Goal: Find specific page/section: Find specific page/section

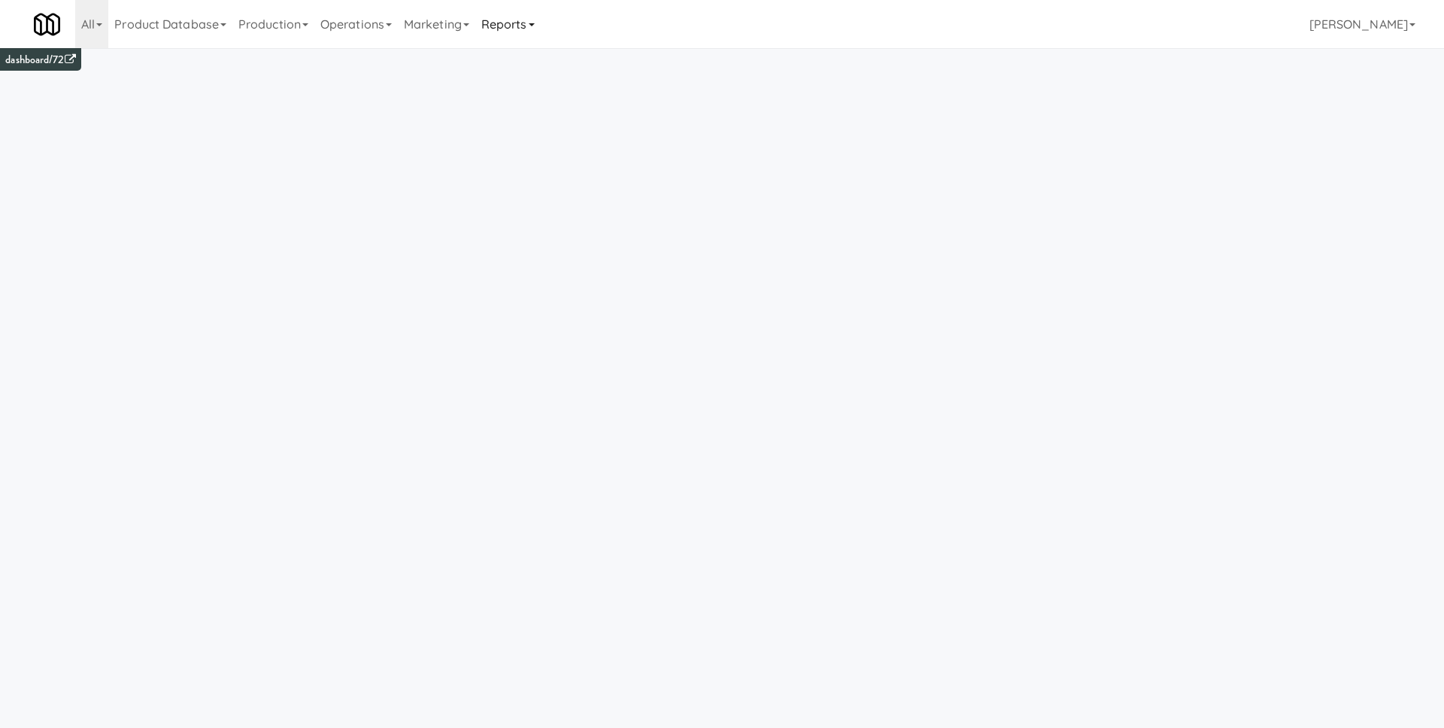
click at [520, 28] on link "Reports" at bounding box center [507, 24] width 65 height 48
click at [367, 35] on link "Operations" at bounding box center [355, 24] width 83 height 48
click at [365, 56] on link "Sites" at bounding box center [374, 65] width 120 height 27
click at [363, 27] on link "Operations" at bounding box center [355, 24] width 83 height 48
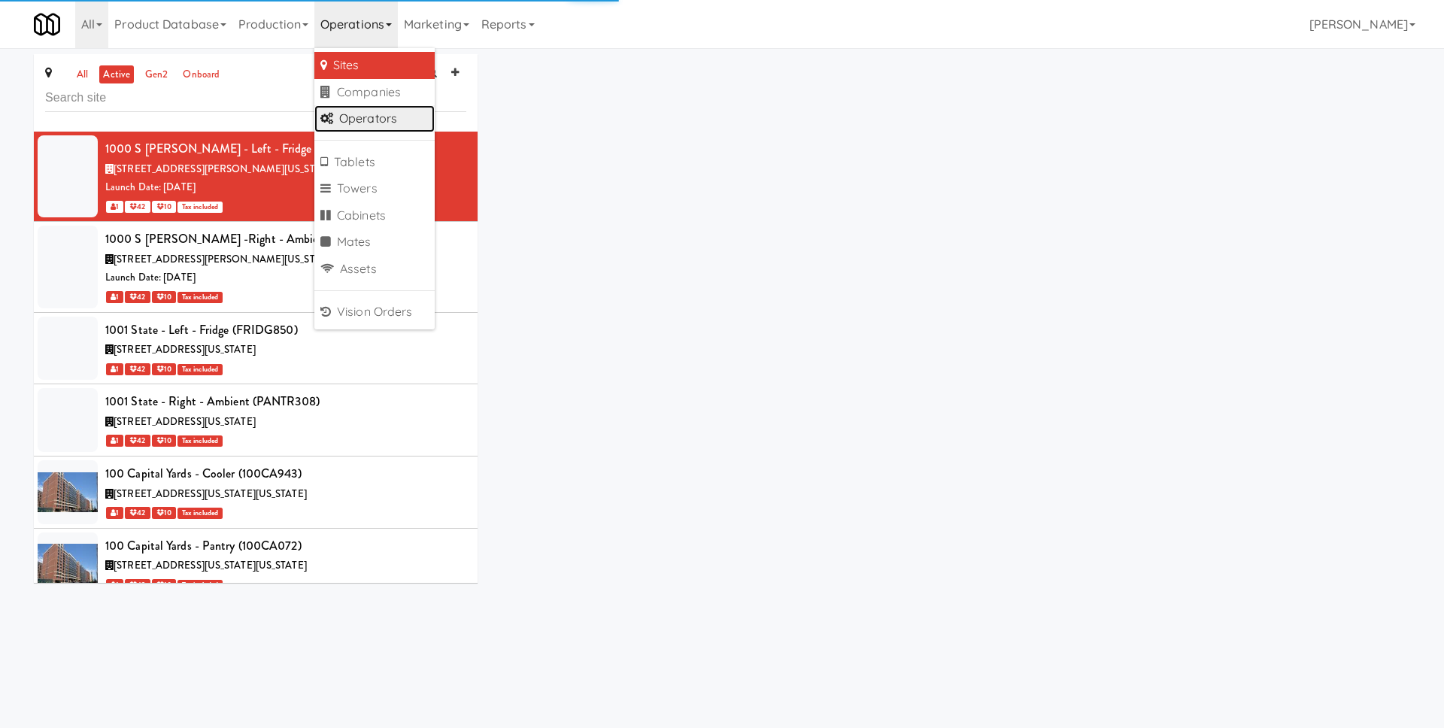
click at [356, 114] on link "Operators" at bounding box center [374, 118] width 120 height 27
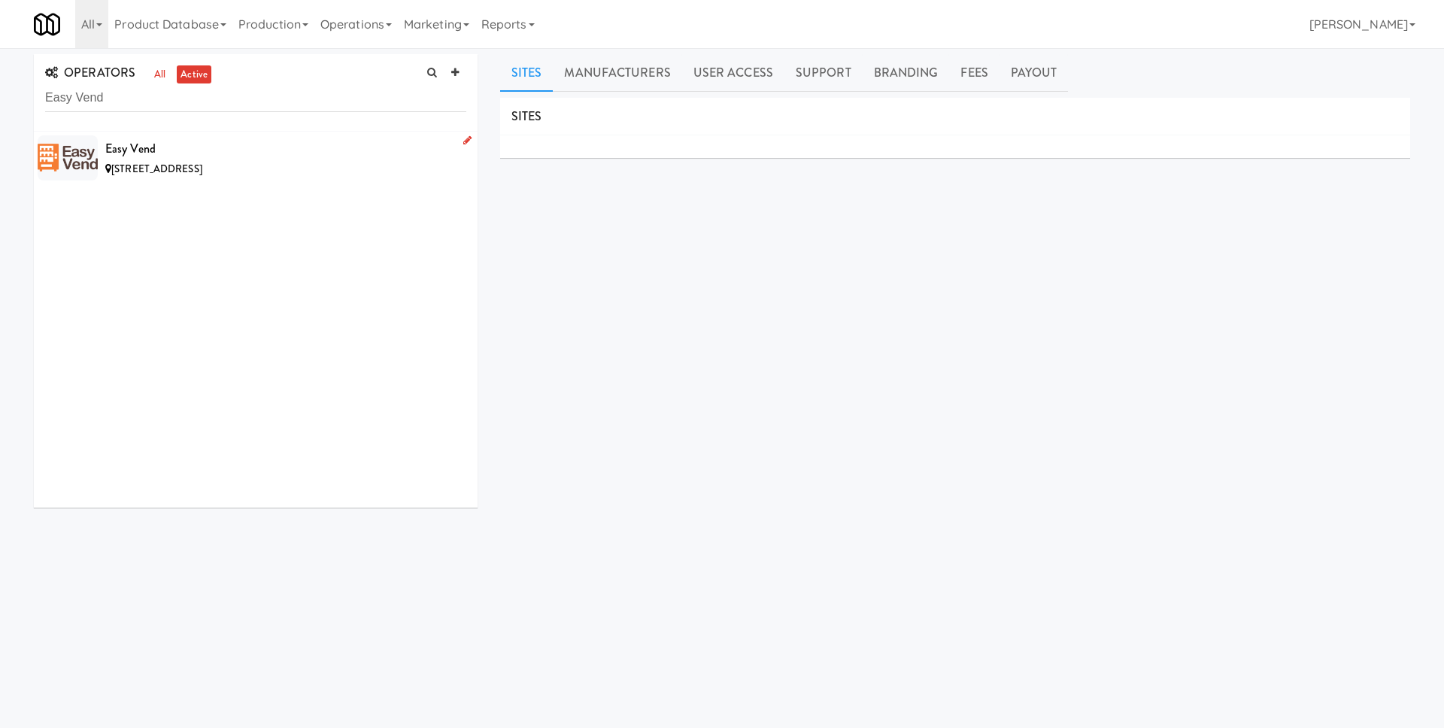
click at [297, 148] on div "Easy Vend" at bounding box center [285, 149] width 361 height 23
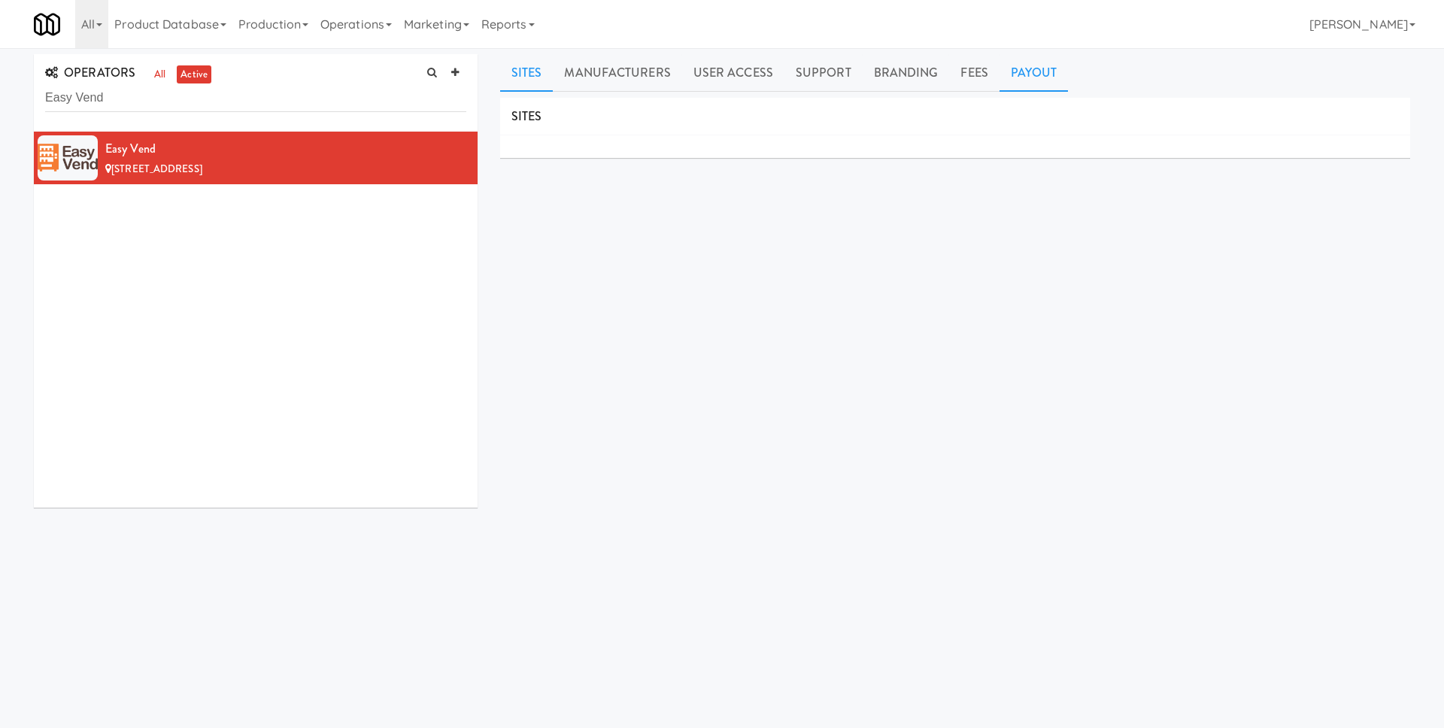
click at [1028, 68] on link "Payout" at bounding box center [1033, 73] width 69 height 38
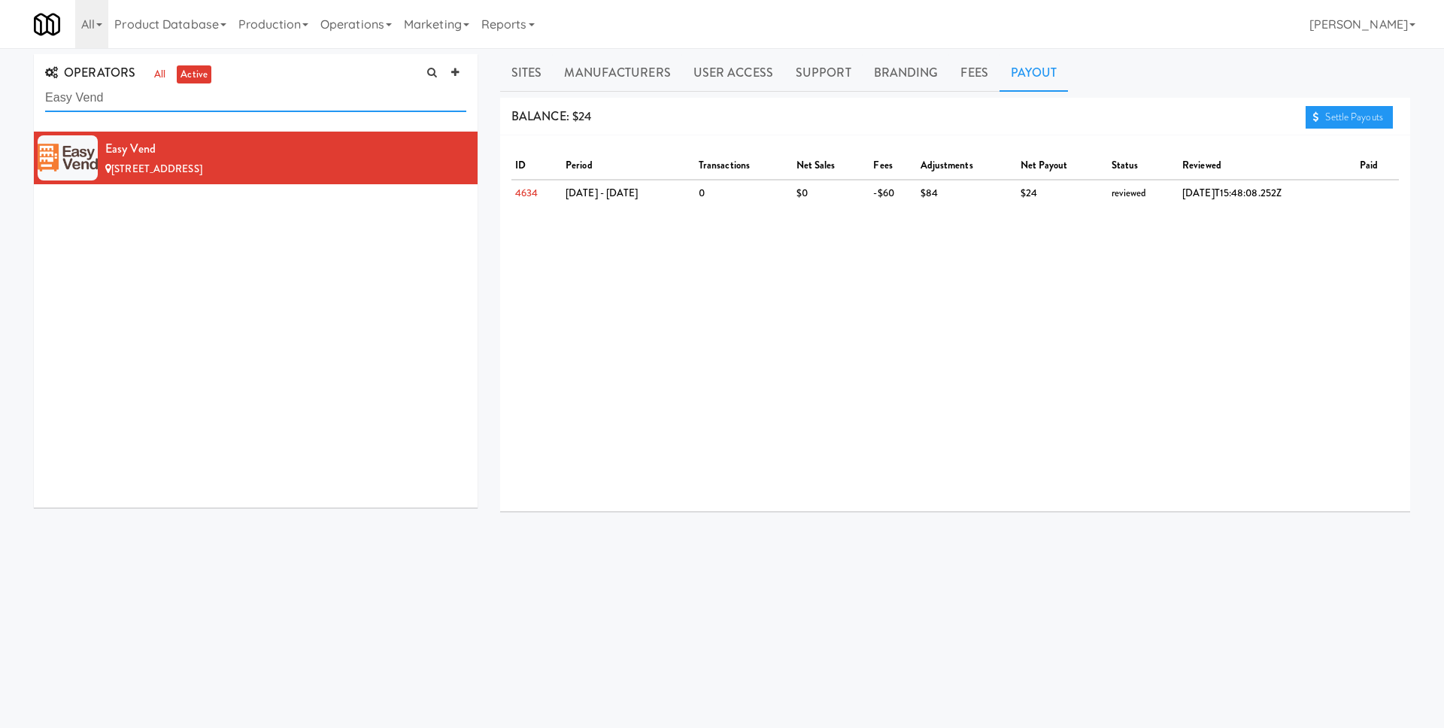
click at [321, 93] on input "Easy Vend" at bounding box center [255, 98] width 421 height 28
paste input "Great Lakes Vending"
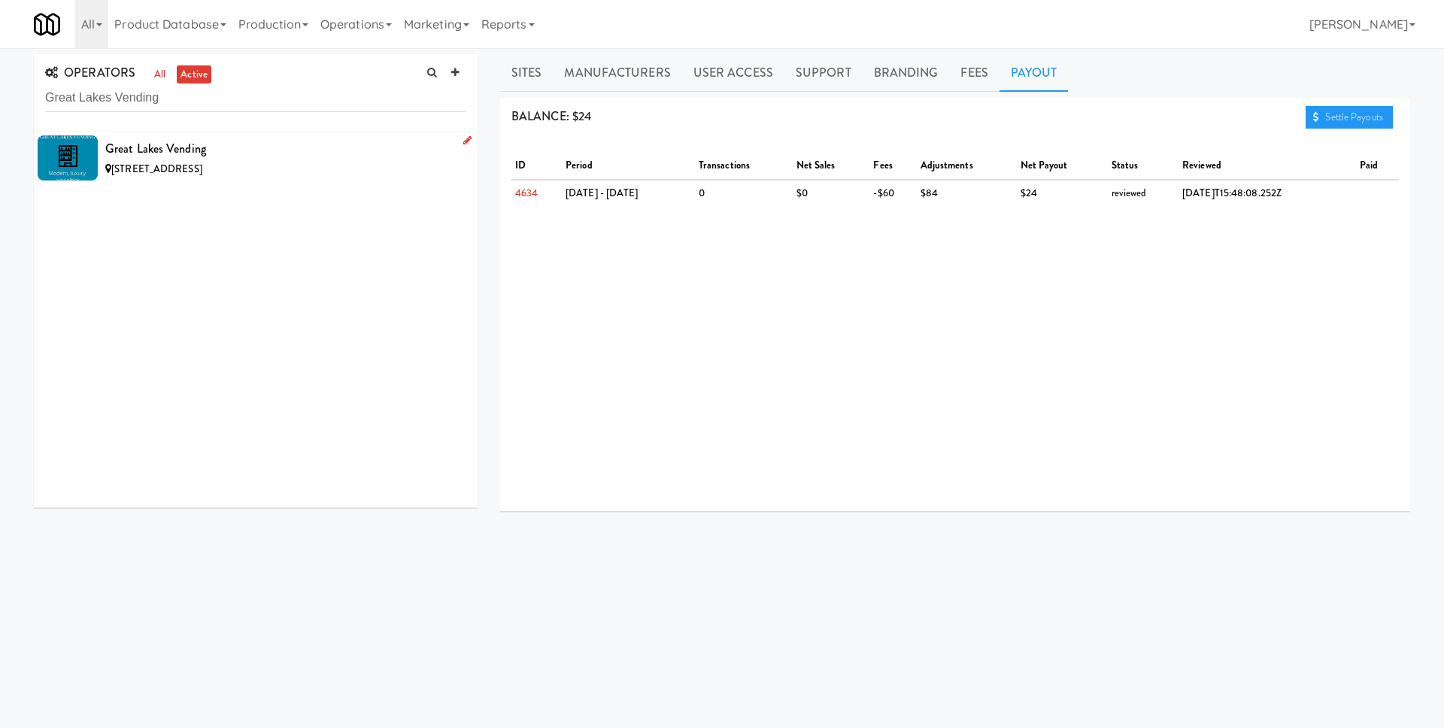
click at [316, 160] on div "[STREET_ADDRESS]" at bounding box center [285, 169] width 361 height 19
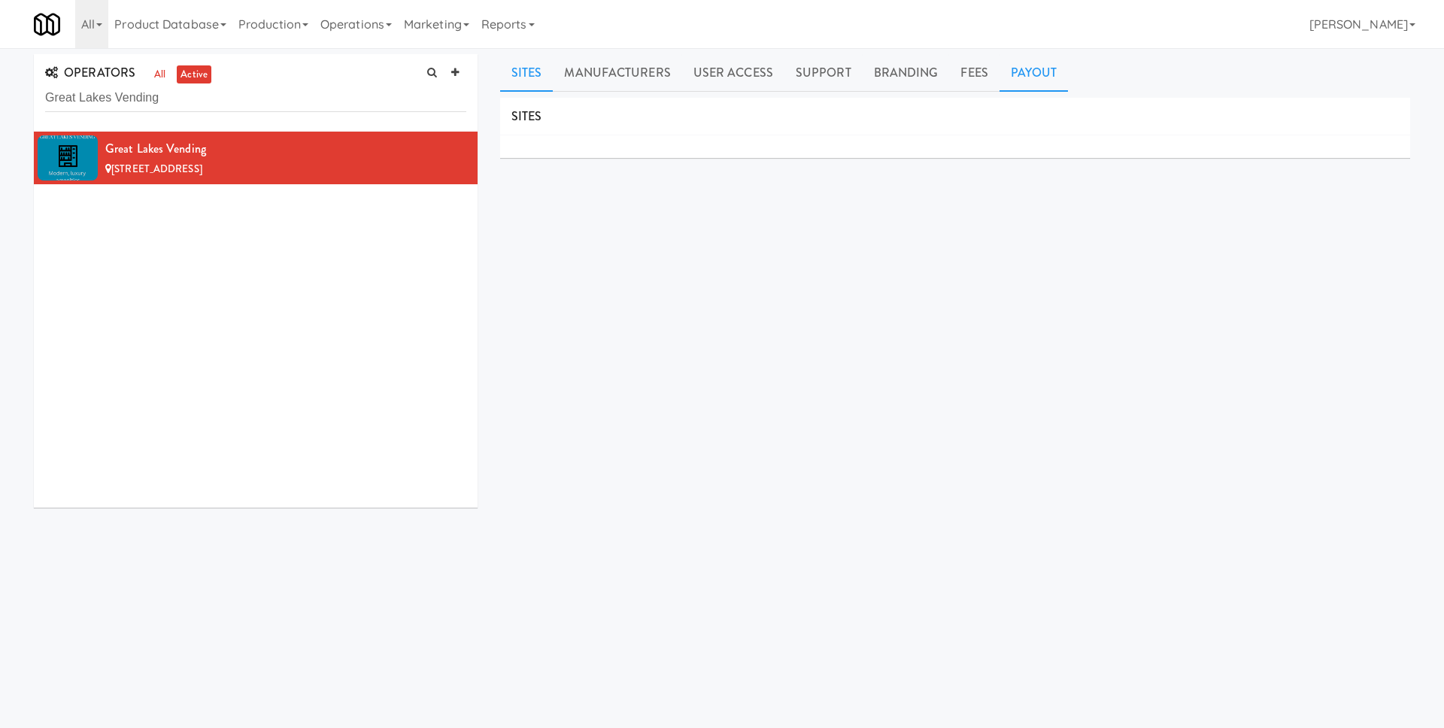
click at [999, 62] on link "Payout" at bounding box center [1033, 73] width 69 height 38
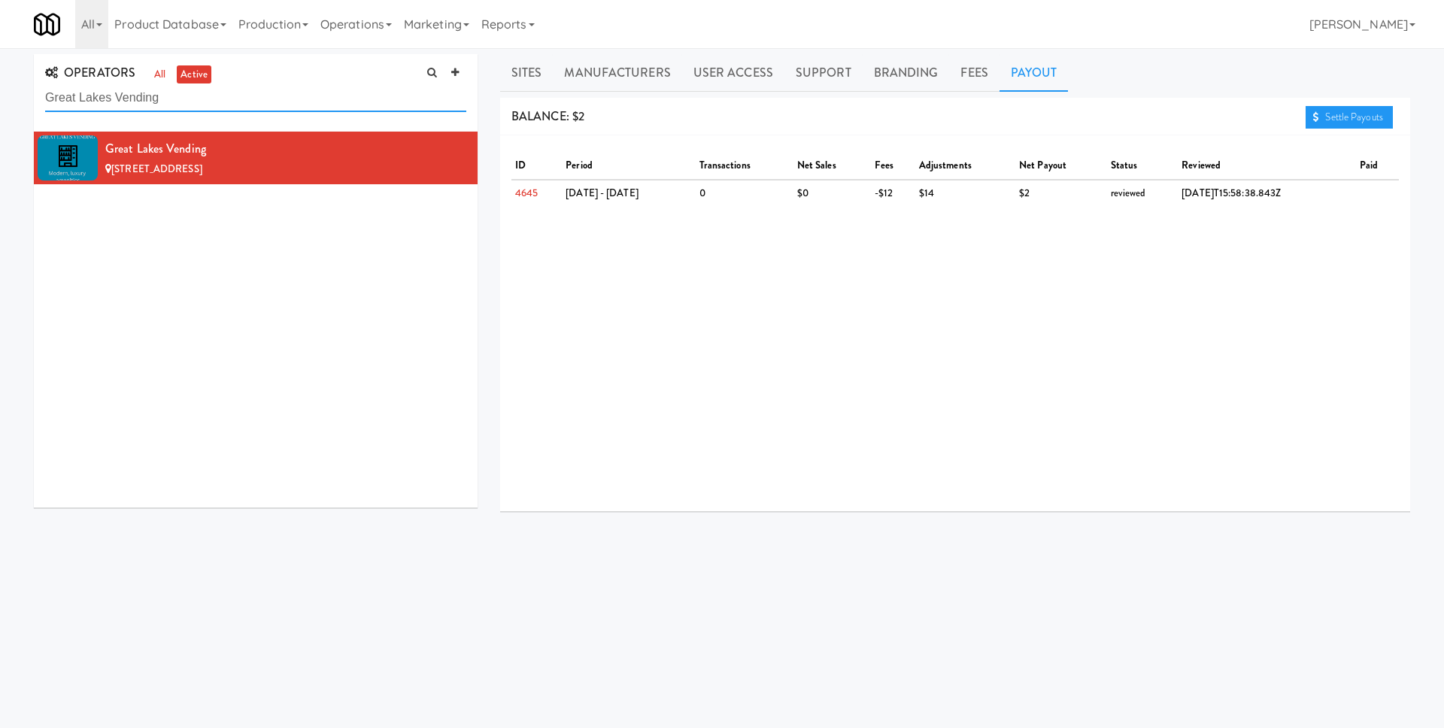
click at [355, 101] on input "Great Lakes Vending" at bounding box center [255, 98] width 421 height 28
paste input "Hatch HSV"
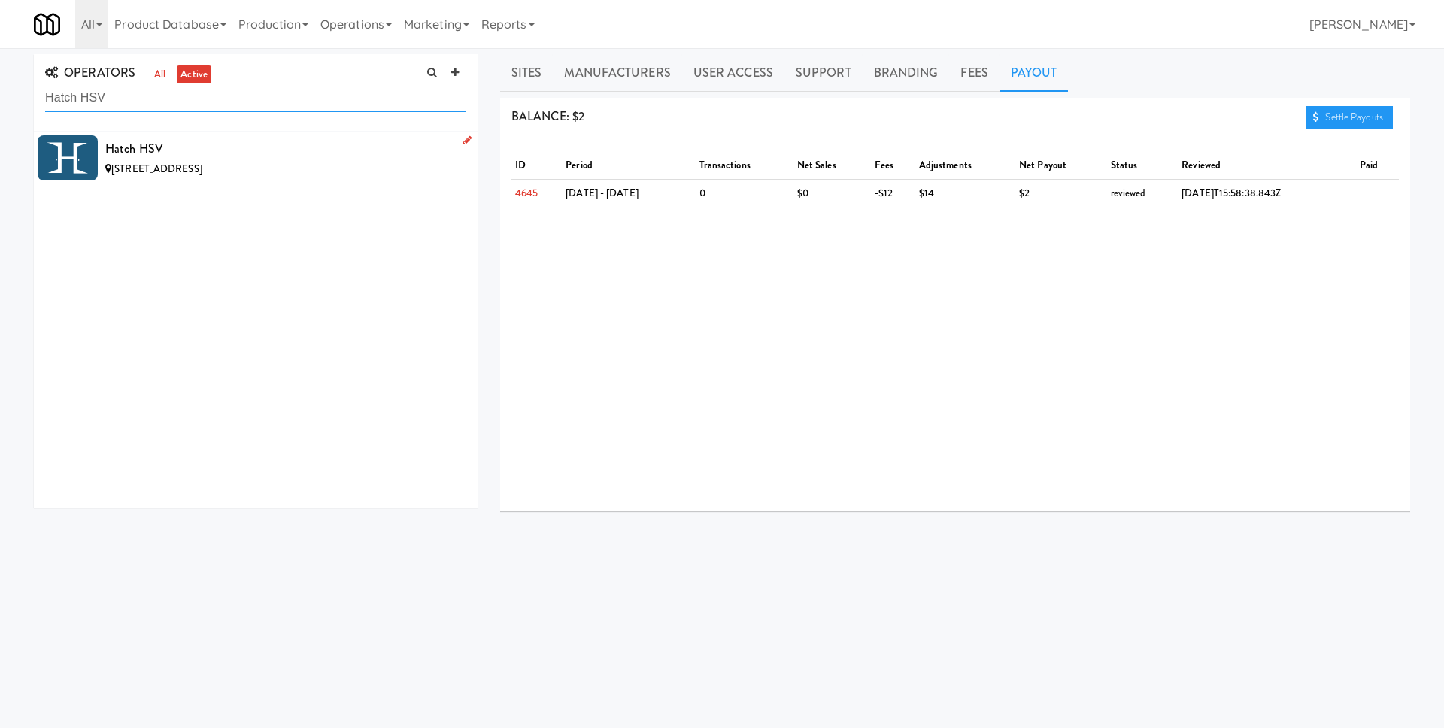
type input "Hatch HSV"
click at [190, 166] on span "[STREET_ADDRESS]" at bounding box center [156, 169] width 91 height 14
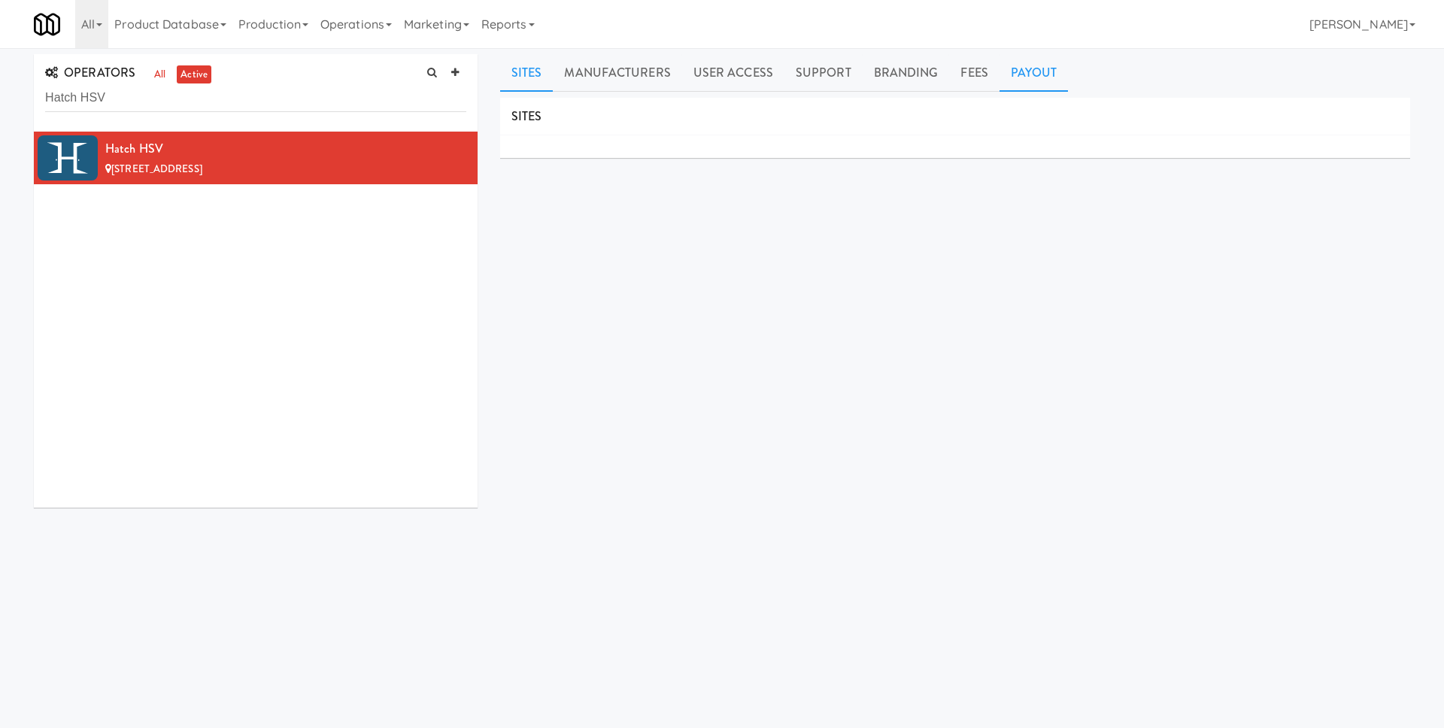
click at [1007, 62] on link "Payout" at bounding box center [1033, 73] width 69 height 38
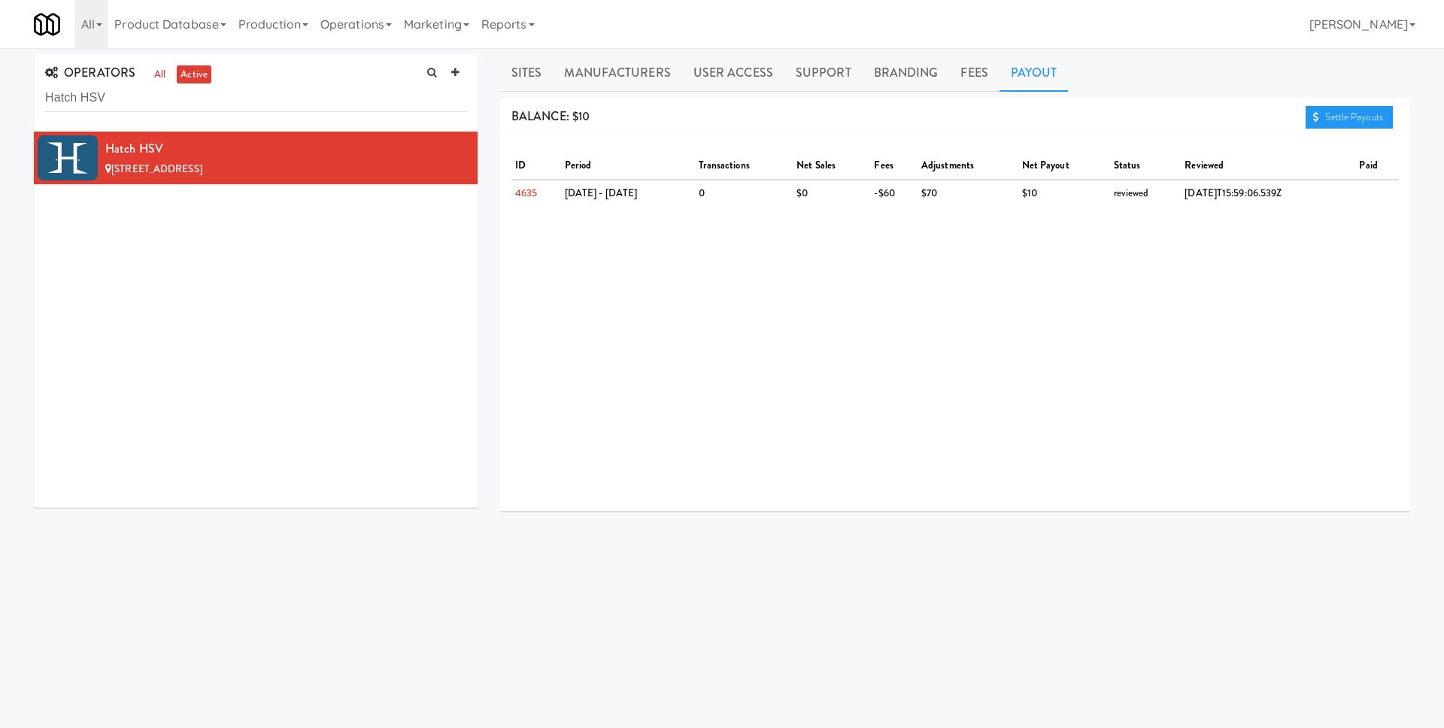
scroll to position [3, 0]
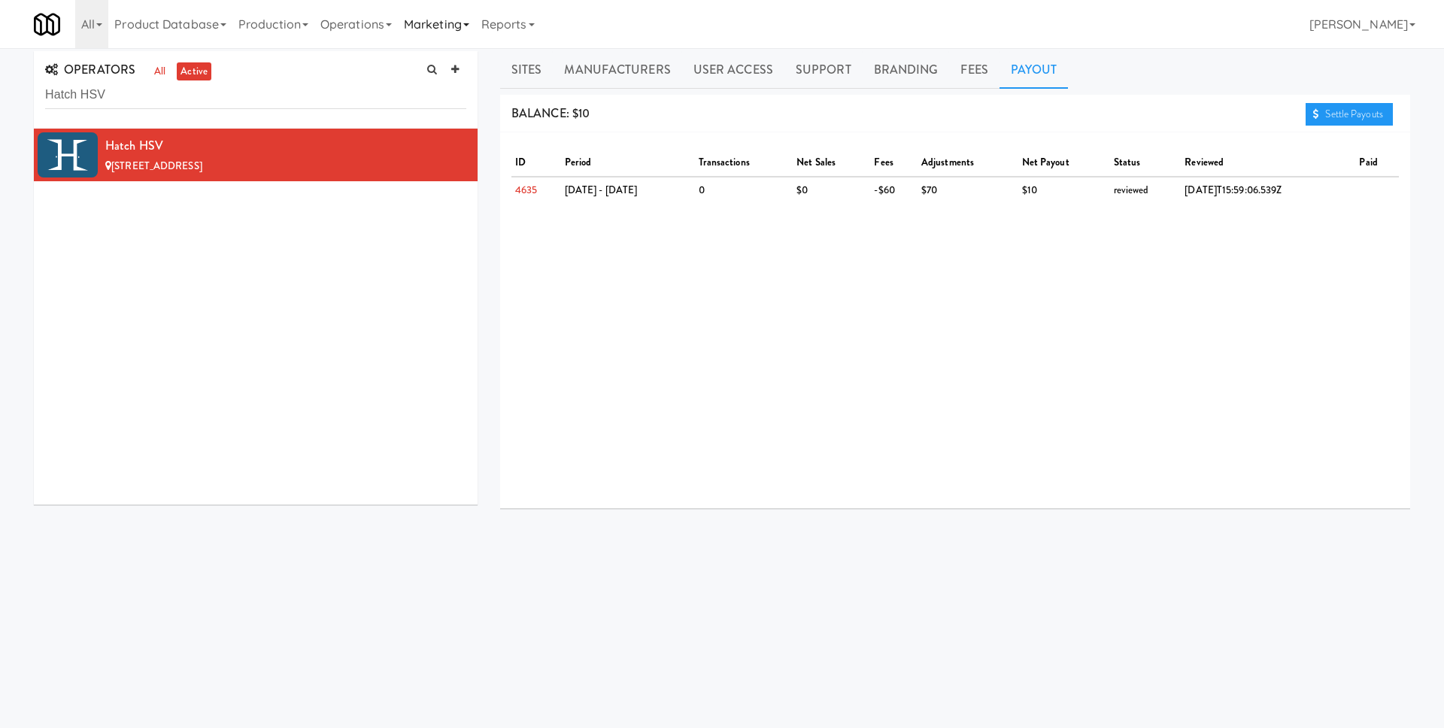
click at [452, 34] on link "Marketing" at bounding box center [436, 24] width 77 height 48
click at [526, 24] on link "Reports" at bounding box center [507, 24] width 65 height 48
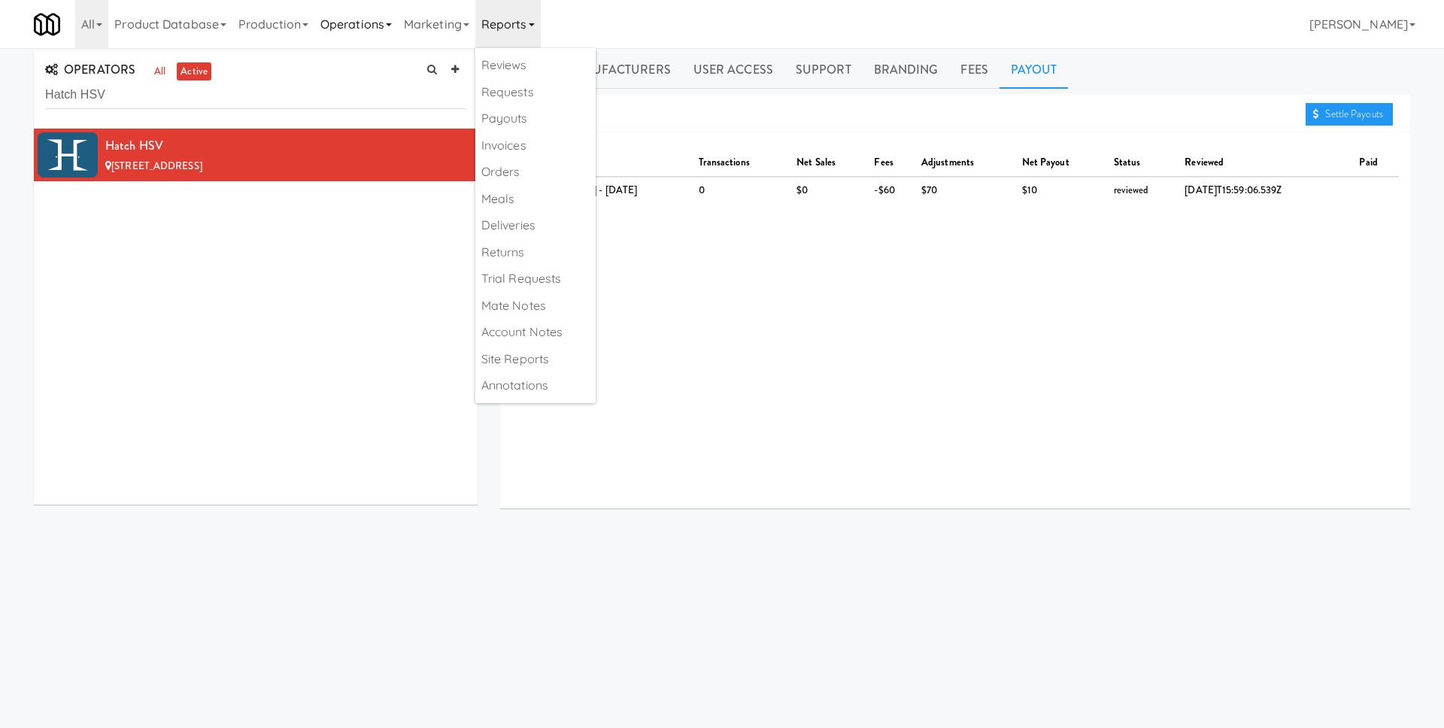
click at [357, 29] on link "Operations" at bounding box center [355, 24] width 83 height 48
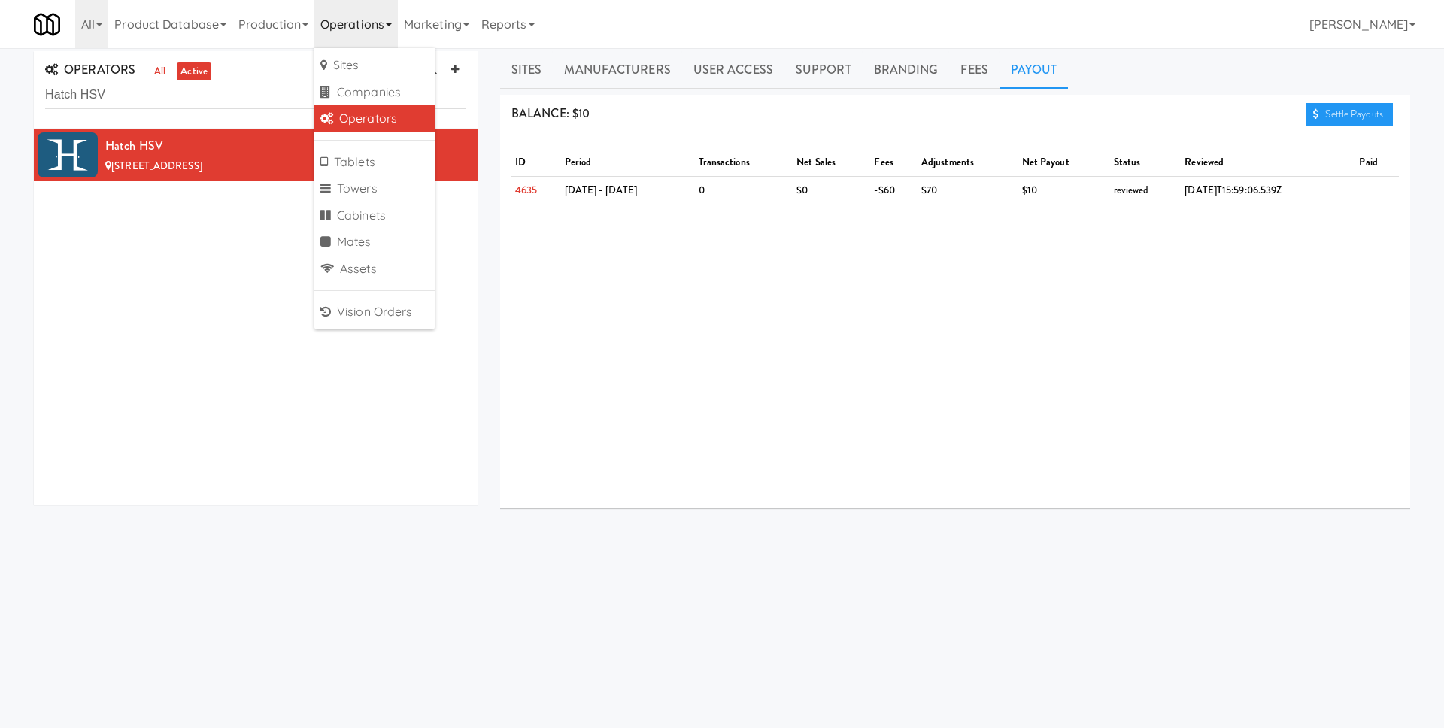
click at [636, 250] on div "ID period transactions net sales fees adjustments net payout status reviewed pa…" at bounding box center [955, 320] width 910 height 376
